Goal: Transaction & Acquisition: Purchase product/service

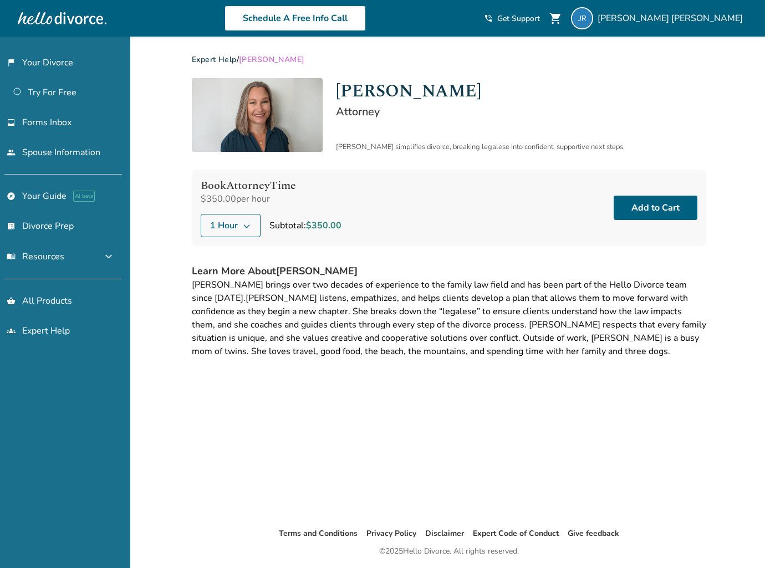
click at [247, 227] on icon at bounding box center [247, 227] width 6 height 4
click at [375, 115] on h2 "Attorney" at bounding box center [521, 111] width 370 height 15
click at [278, 60] on span "[PERSON_NAME]" at bounding box center [271, 59] width 65 height 11
click at [112, 258] on span "expand_more" at bounding box center [108, 256] width 13 height 13
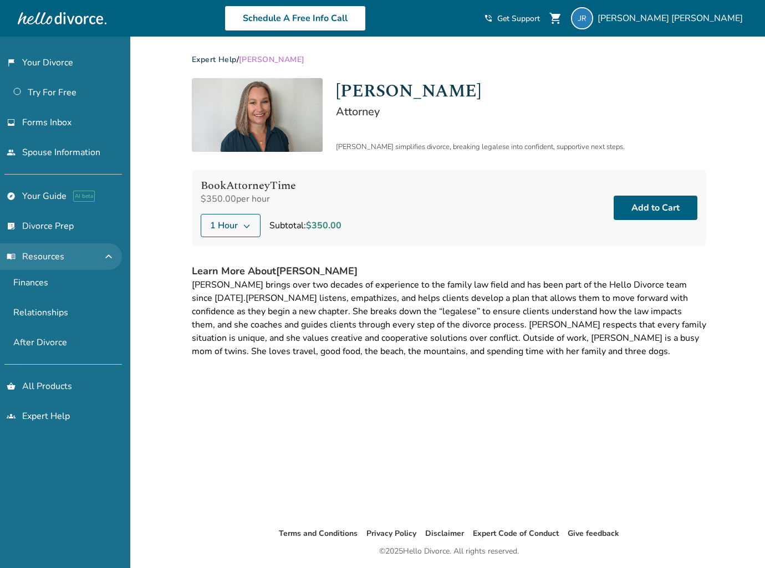
click at [112, 258] on span "expand_less" at bounding box center [108, 256] width 13 height 13
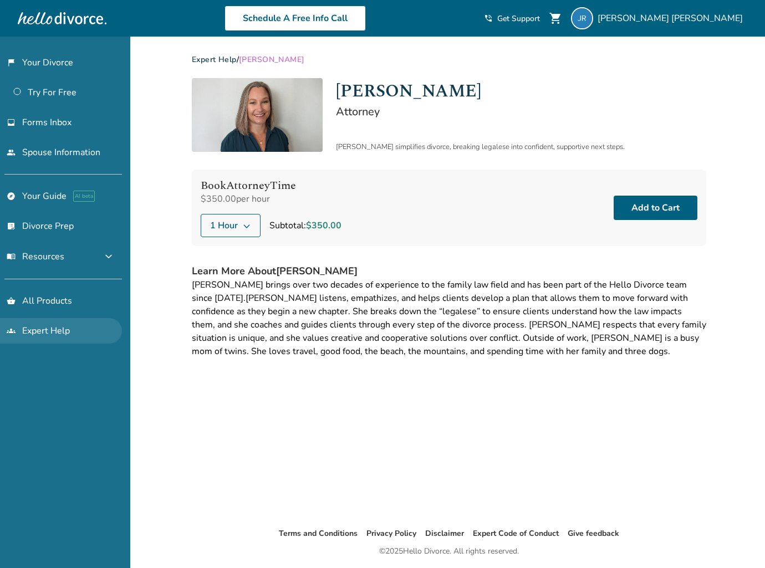
click at [69, 325] on link "groups Expert Help" at bounding box center [61, 331] width 122 height 26
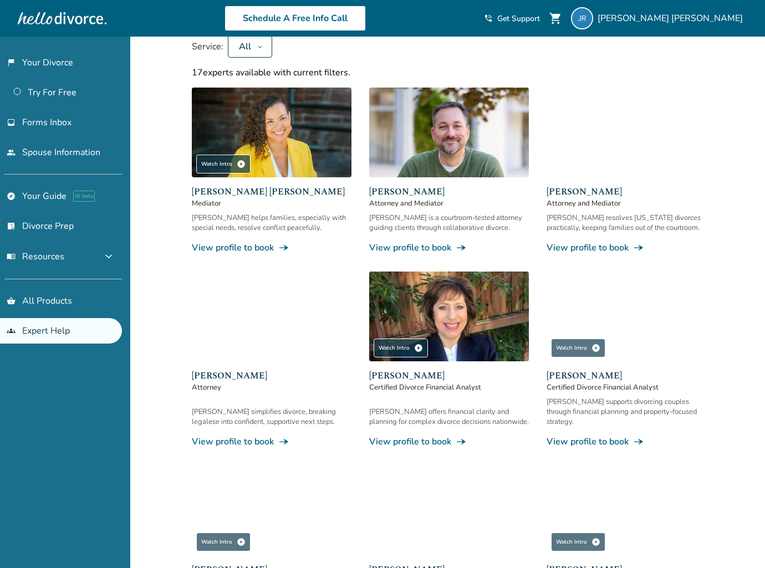
scroll to position [121, 0]
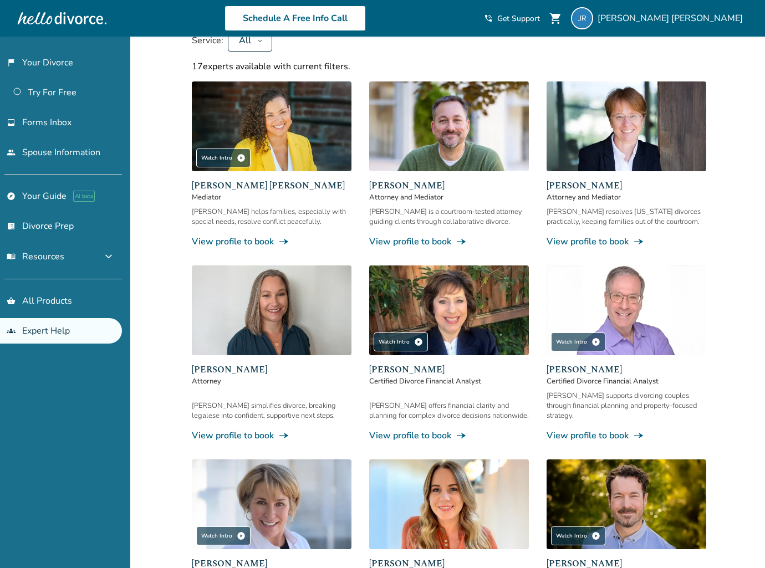
click at [276, 430] on link "View profile to book line_end_arrow_notch" at bounding box center [272, 436] width 160 height 12
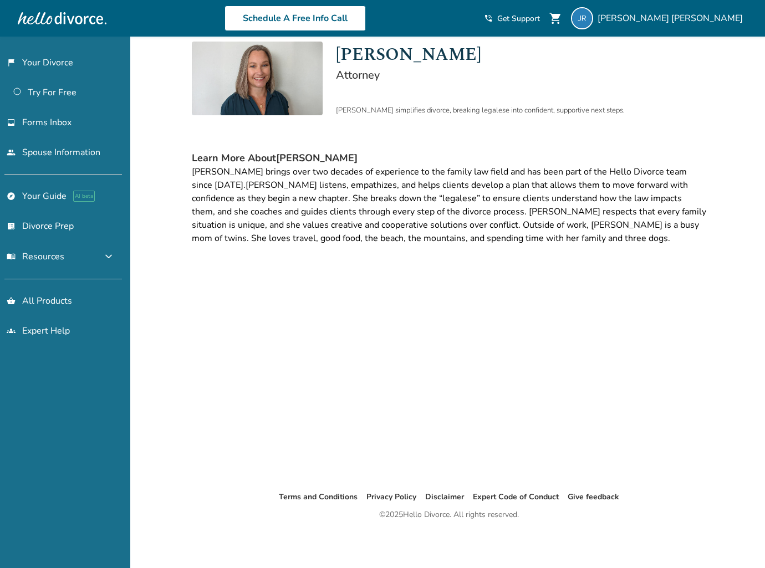
scroll to position [37, 0]
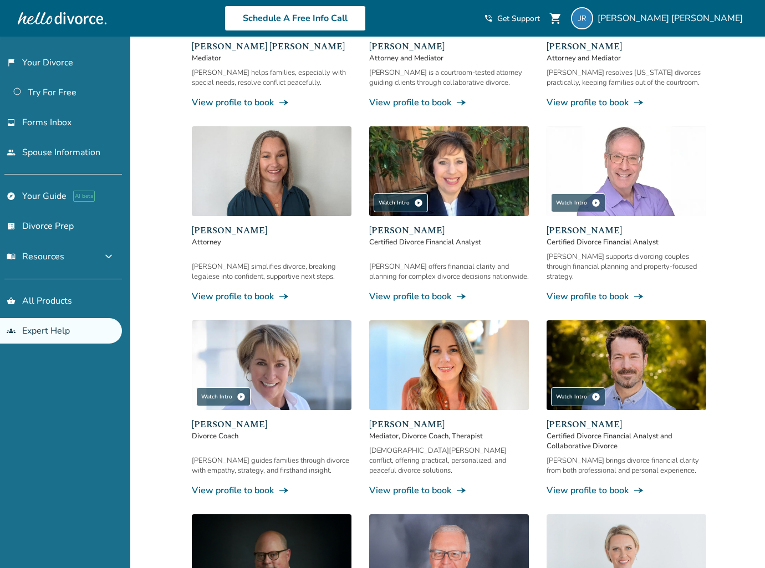
scroll to position [296, 0]
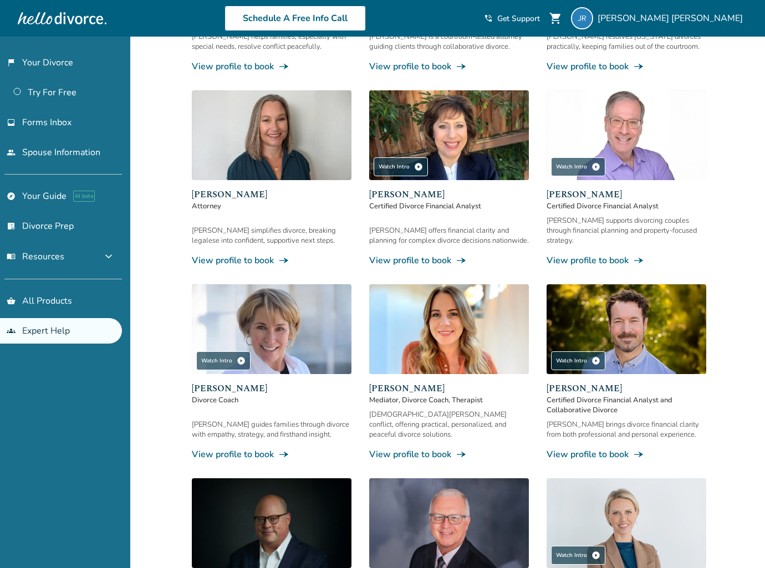
click at [283, 449] on span "line_end_arrow_notch" at bounding box center [283, 454] width 11 height 11
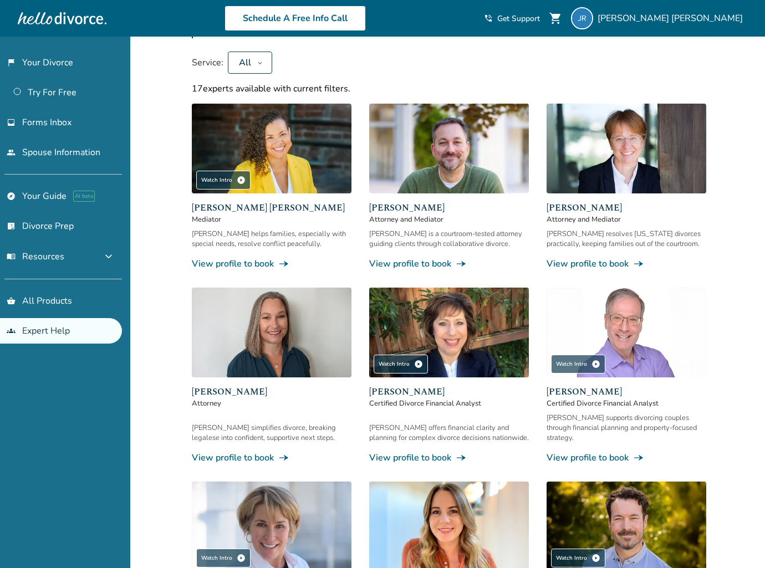
scroll to position [101, 0]
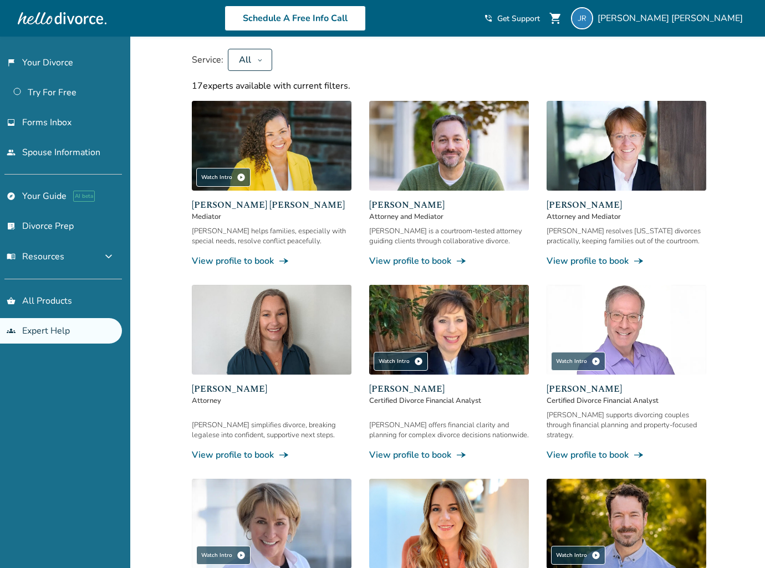
click at [231, 384] on span "[PERSON_NAME]" at bounding box center [272, 389] width 160 height 13
click at [283, 450] on span "line_end_arrow_notch" at bounding box center [283, 455] width 11 height 11
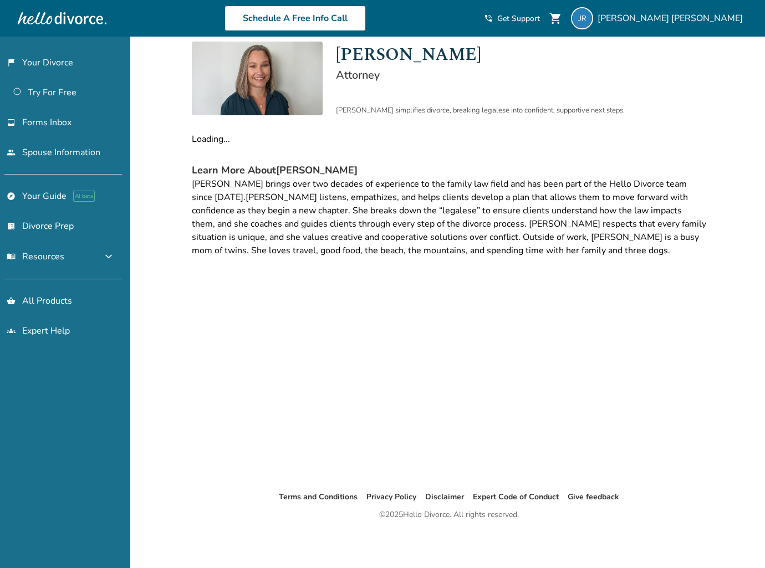
scroll to position [37, 0]
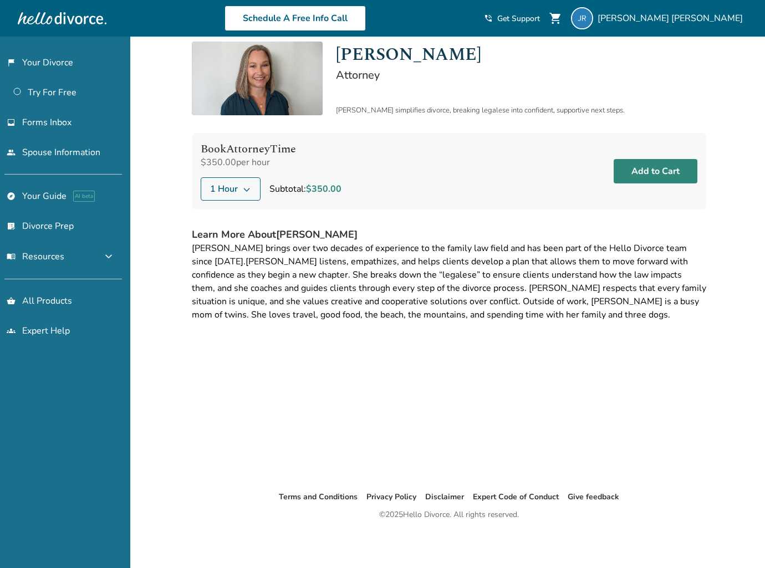
click at [641, 171] on button "Add to Cart" at bounding box center [656, 171] width 84 height 24
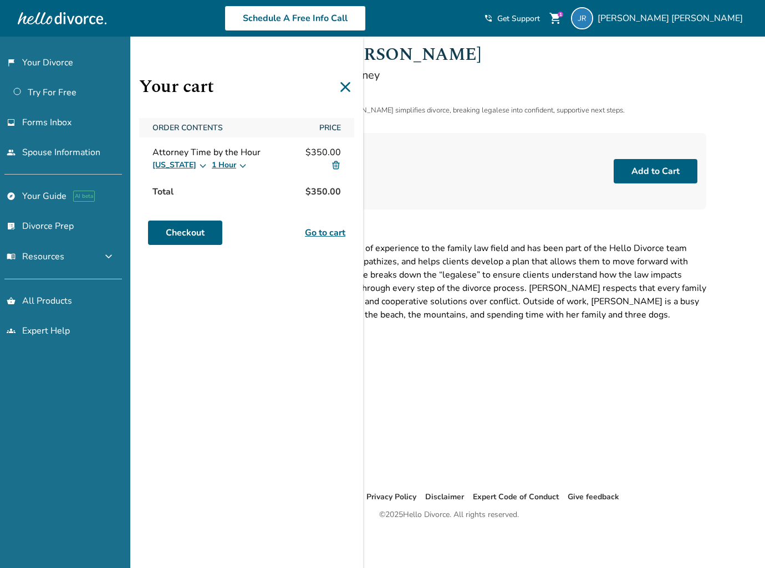
click at [343, 88] on icon at bounding box center [346, 87] width 18 height 18
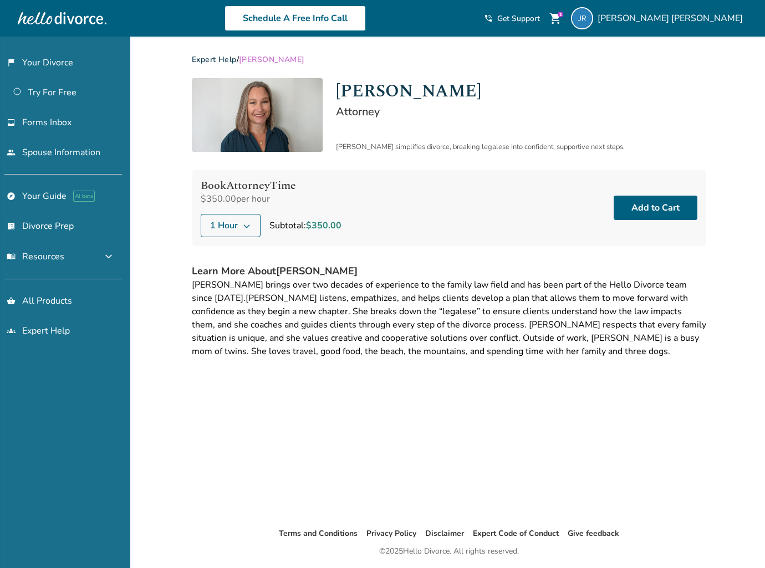
scroll to position [0, 0]
